Goal: Transaction & Acquisition: Obtain resource

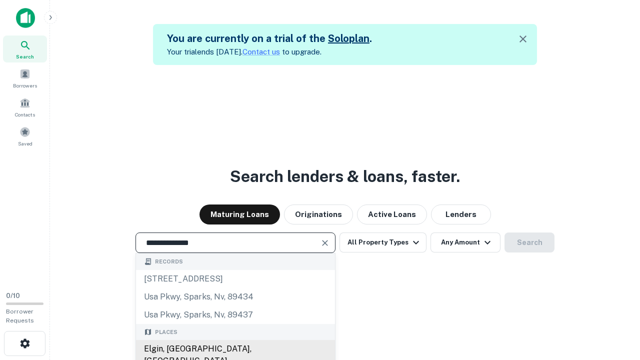
click at [235, 349] on div "Elgin, [GEOGRAPHIC_DATA], [GEOGRAPHIC_DATA]" at bounding box center [235, 355] width 199 height 30
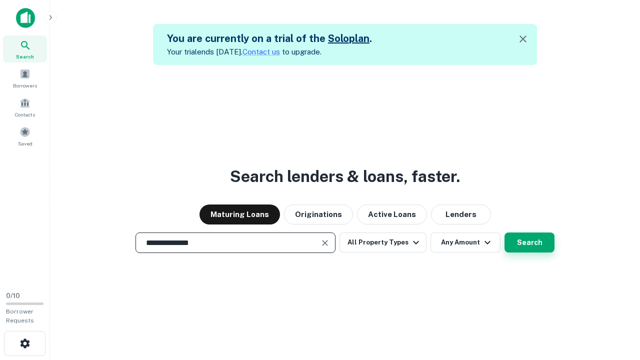
type input "**********"
click at [504, 232] on button "Search" at bounding box center [529, 242] width 50 height 20
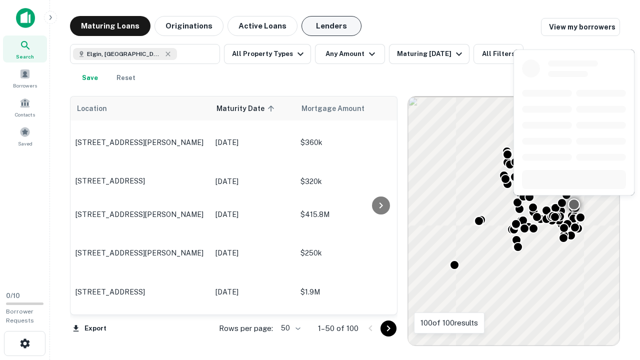
click at [331, 26] on button "Lenders" at bounding box center [331, 26] width 60 height 20
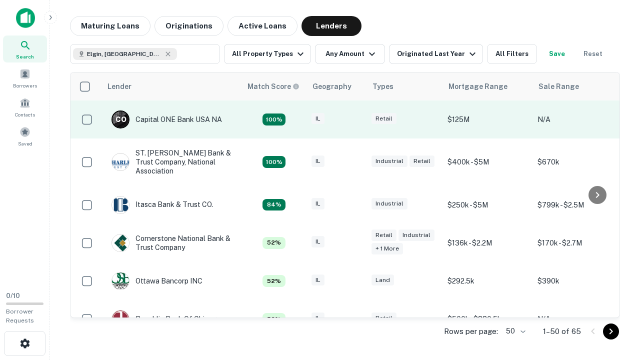
click at [355, 119] on div "IL" at bounding box center [336, 119] width 50 height 13
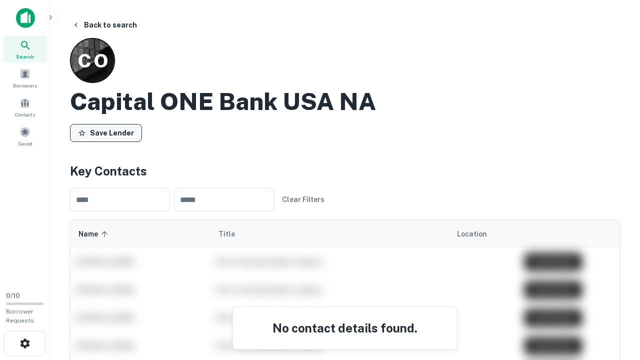
click at [106, 132] on button "Save Lender" at bounding box center [106, 133] width 72 height 18
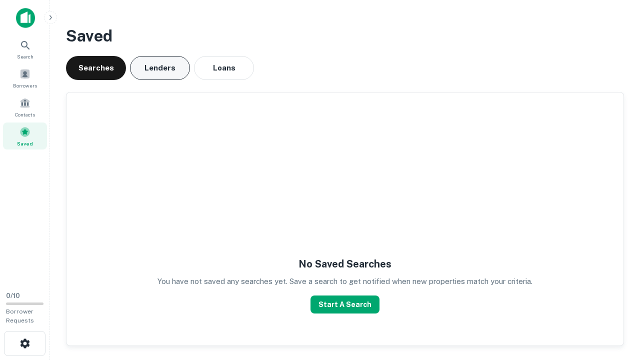
click at [160, 68] on button "Lenders" at bounding box center [160, 68] width 60 height 24
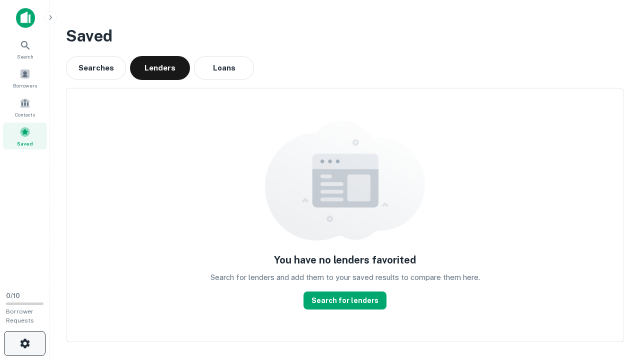
click at [24, 343] on icon "button" at bounding box center [25, 343] width 12 height 12
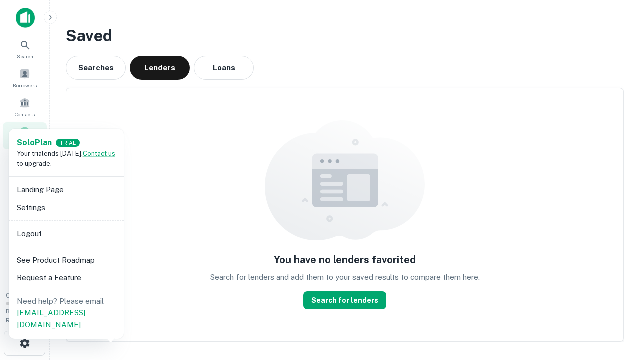
click at [66, 233] on li "Logout" at bounding box center [66, 234] width 107 height 18
